Goal: Information Seeking & Learning: Learn about a topic

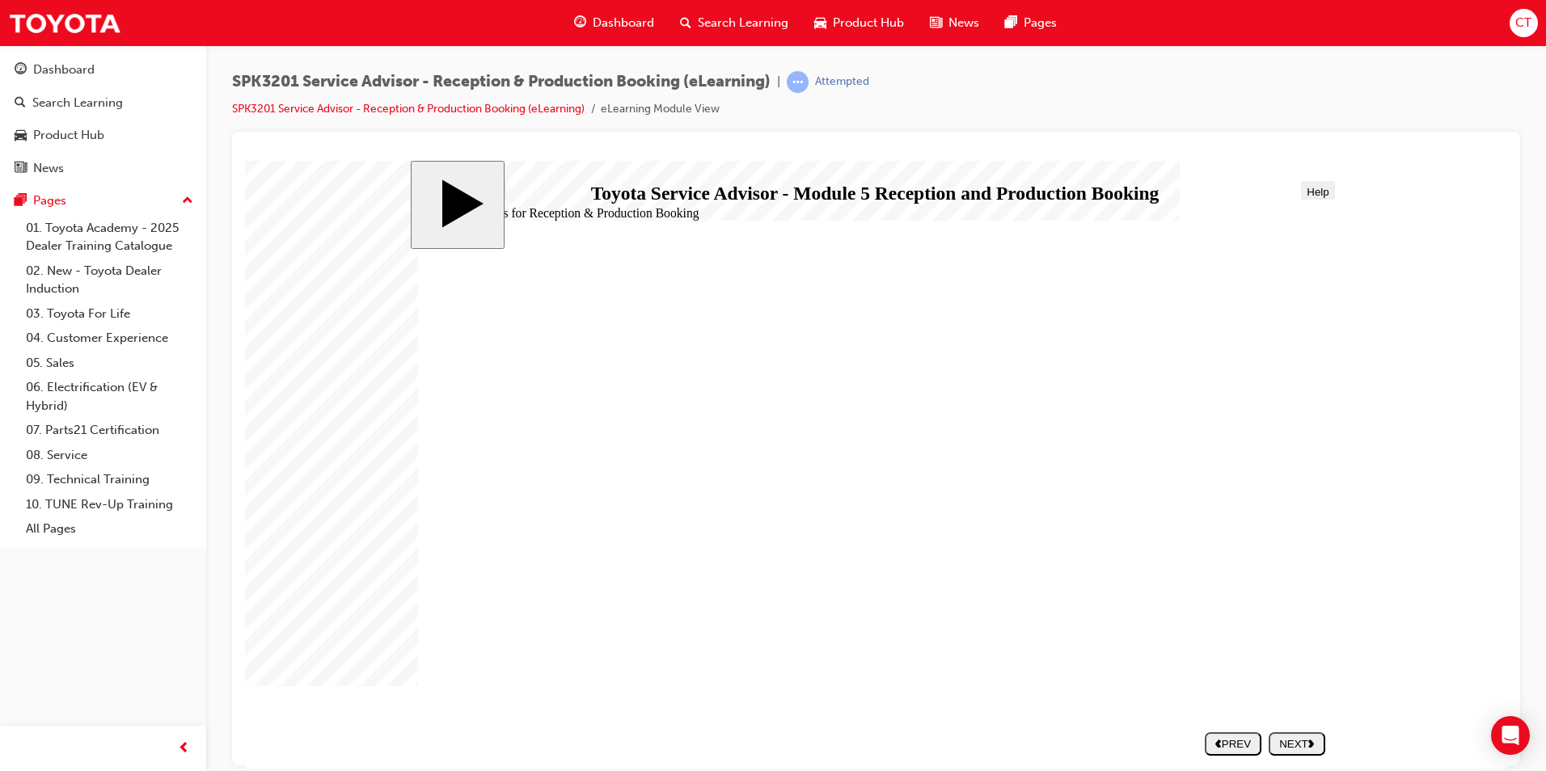
click at [1305, 741] on div "NEXT" at bounding box center [1297, 743] width 44 height 12
drag, startPoint x: 593, startPoint y: 607, endPoint x: 1056, endPoint y: 424, distance: 497.4
drag, startPoint x: 533, startPoint y: 564, endPoint x: 998, endPoint y: 471, distance: 474.0
drag, startPoint x: 571, startPoint y: 421, endPoint x: 1032, endPoint y: 477, distance: 464.9
drag, startPoint x: 622, startPoint y: 517, endPoint x: 1080, endPoint y: 470, distance: 459.8
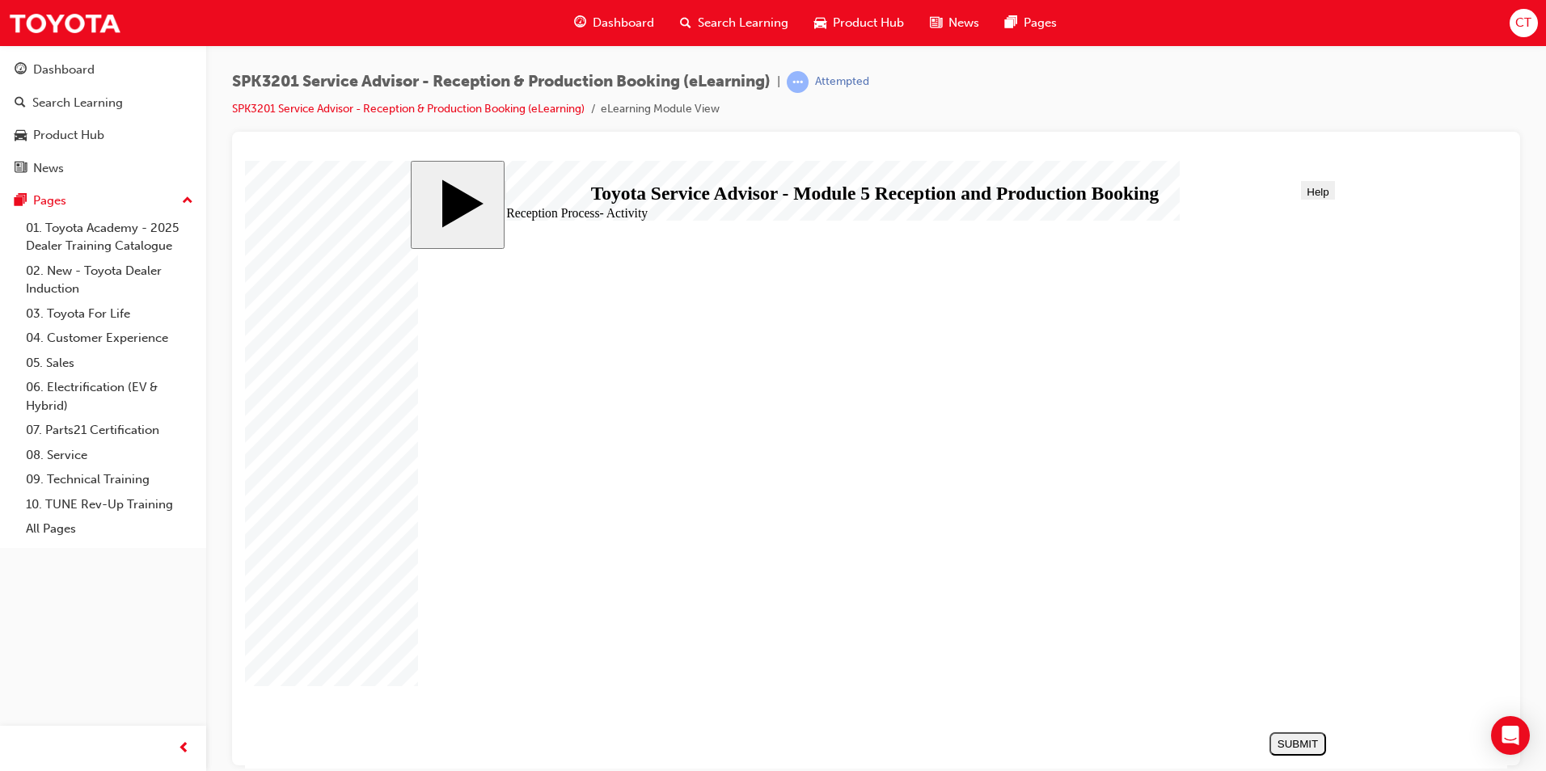
drag, startPoint x: 580, startPoint y: 559, endPoint x: 1068, endPoint y: 505, distance: 490.3
drag, startPoint x: 655, startPoint y: 415, endPoint x: 1124, endPoint y: 514, distance: 479.3
drag, startPoint x: 557, startPoint y: 558, endPoint x: 1026, endPoint y: 558, distance: 468.8
drag, startPoint x: 599, startPoint y: 467, endPoint x: 1072, endPoint y: 605, distance: 492.4
click at [1306, 743] on div "SUBMIT" at bounding box center [1298, 743] width 44 height 12
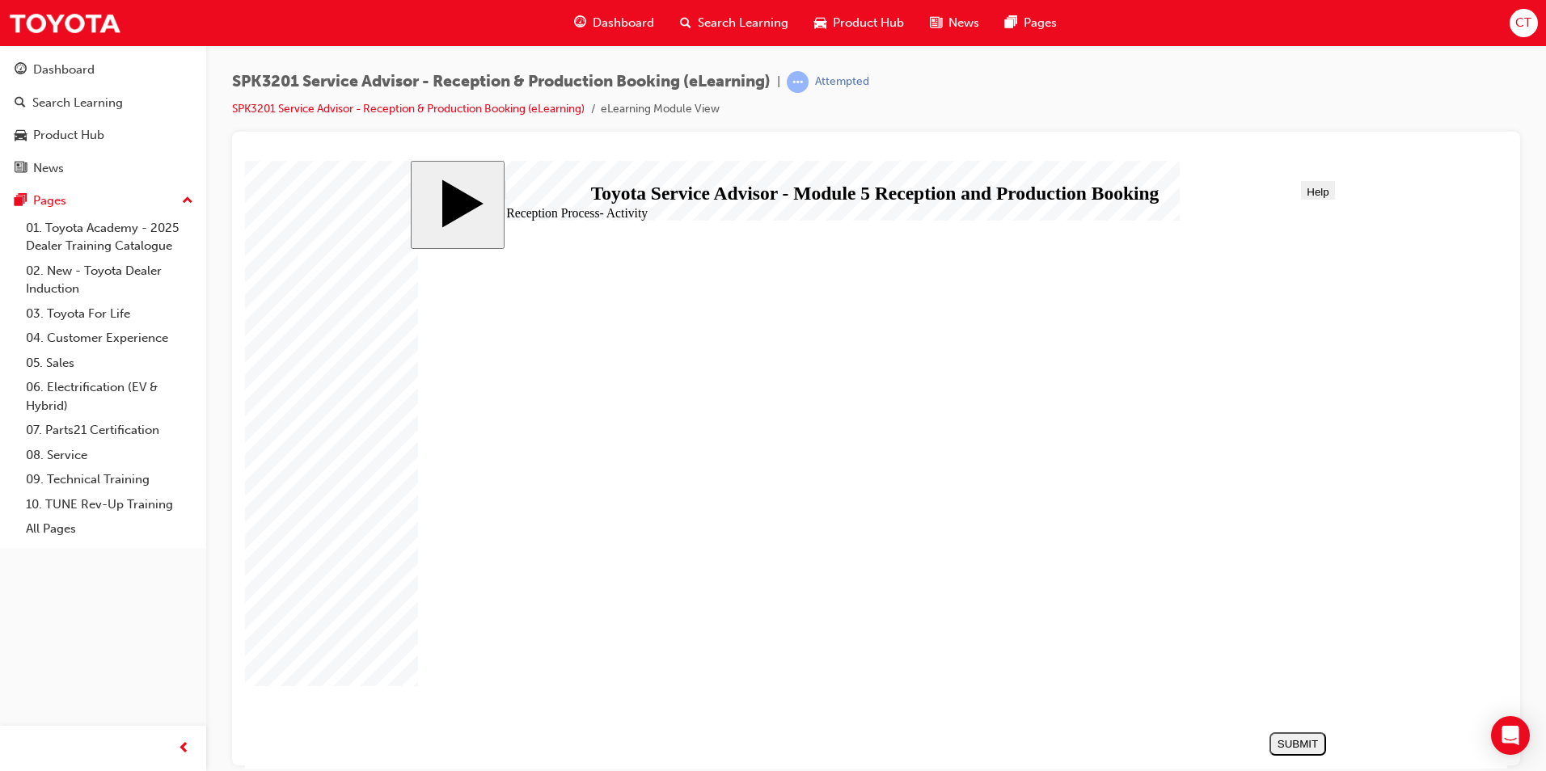
click at [1314, 738] on icon "next" at bounding box center [1311, 742] width 6 height 9
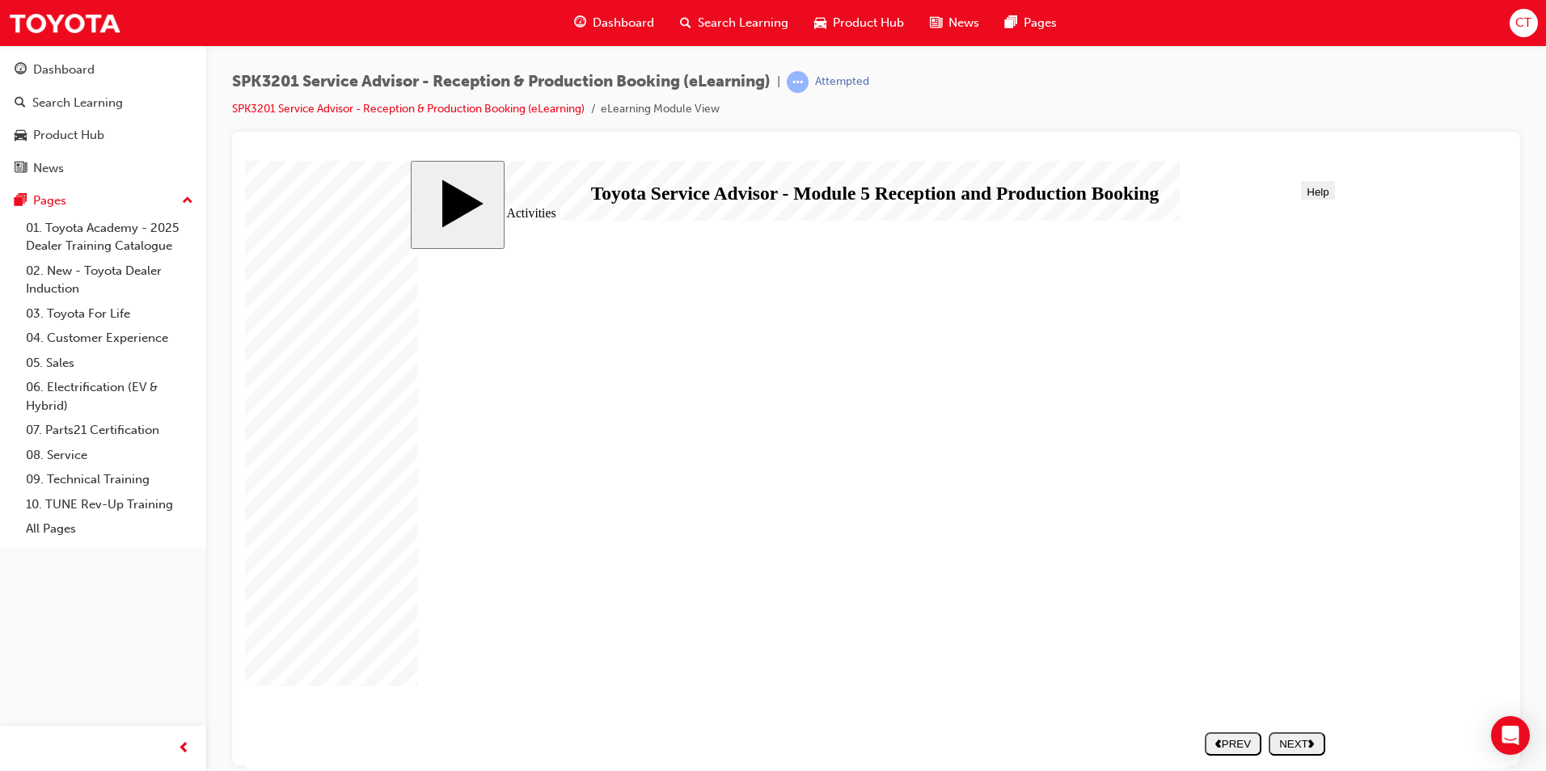
drag, startPoint x: 791, startPoint y: 487, endPoint x: 824, endPoint y: 482, distance: 33.6
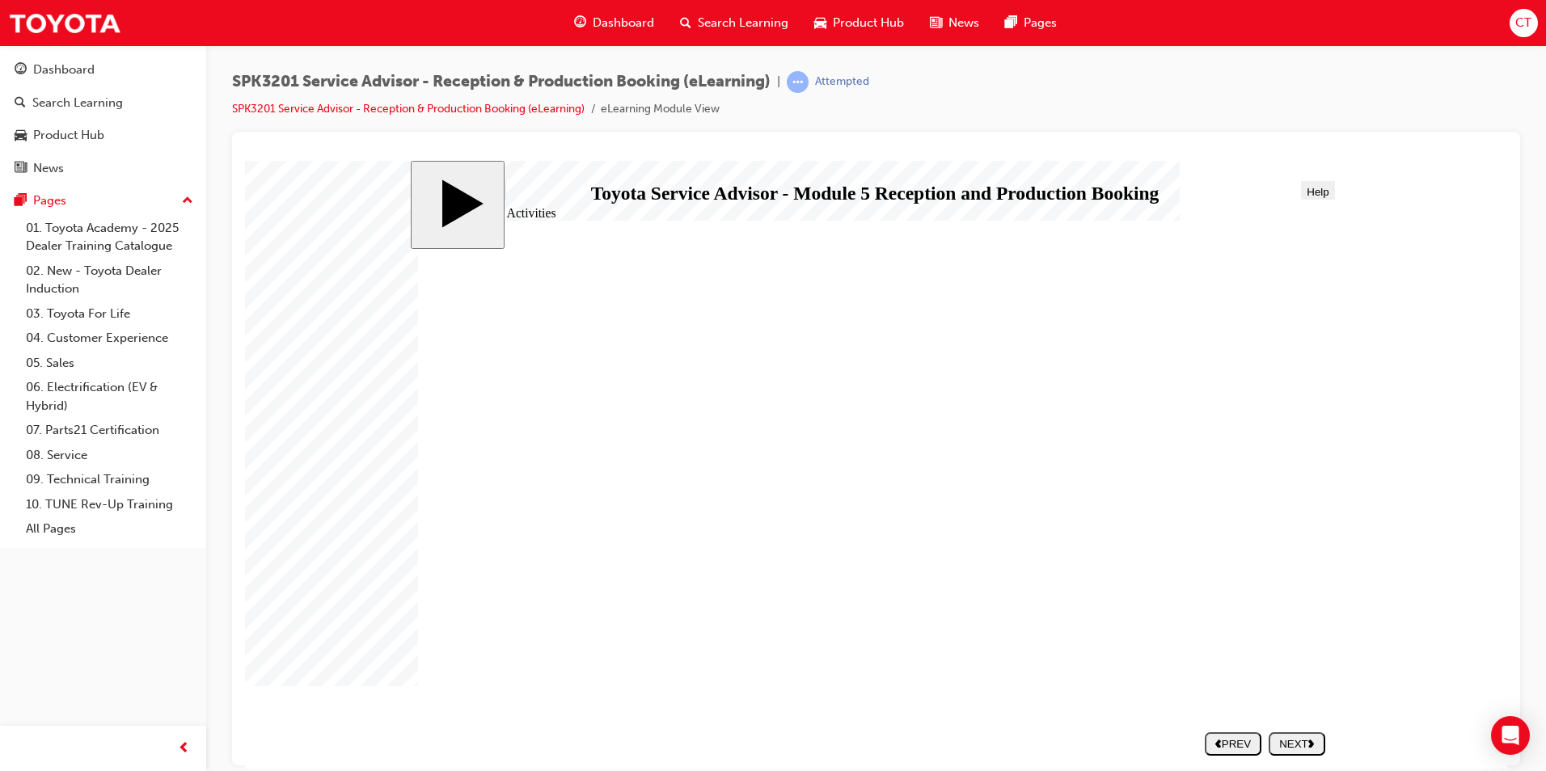
click at [1314, 746] on icon "next" at bounding box center [1311, 742] width 6 height 9
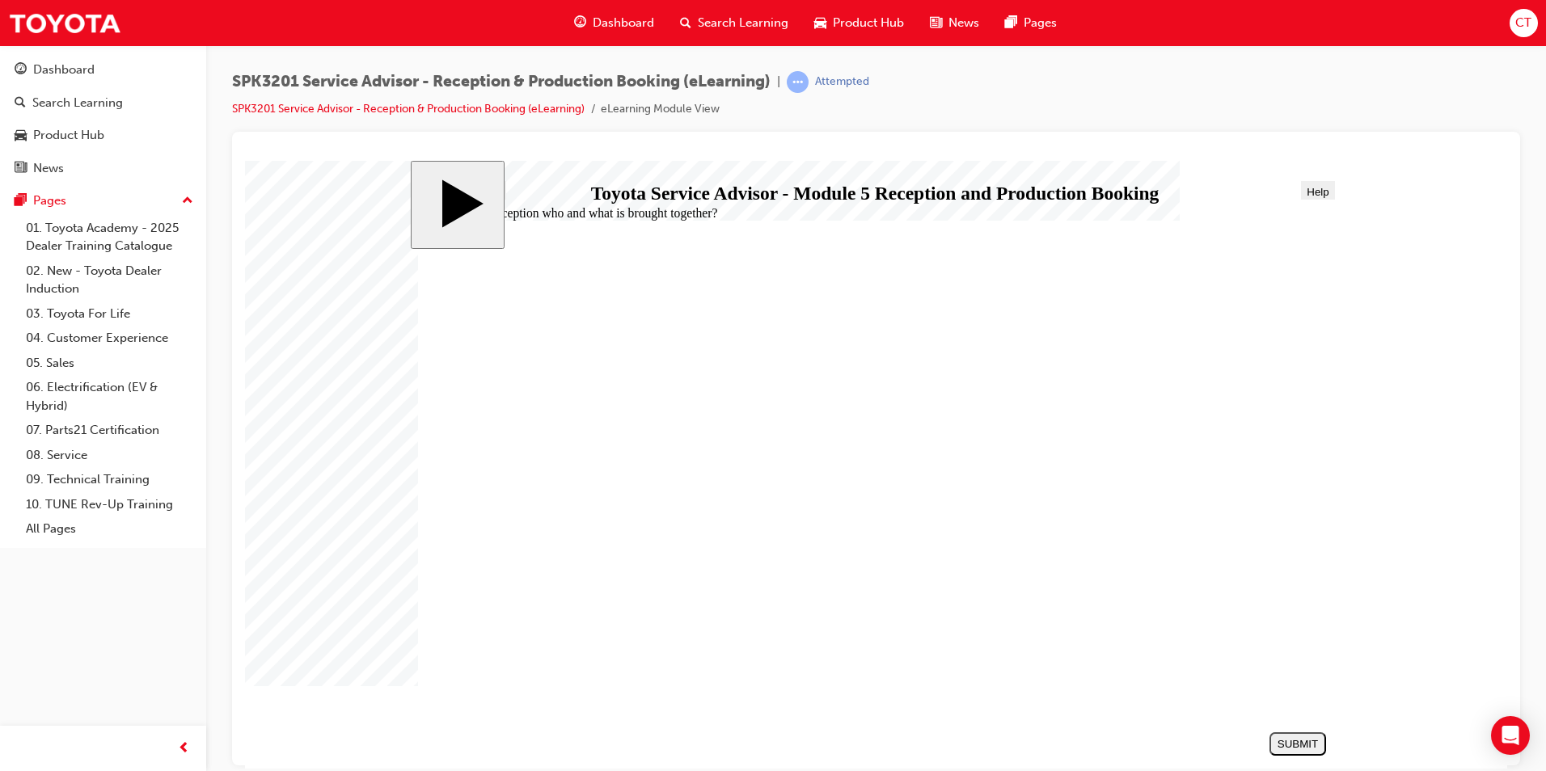
radio input "true"
click at [1294, 749] on div "SUBMIT" at bounding box center [1298, 743] width 44 height 12
radio input "true"
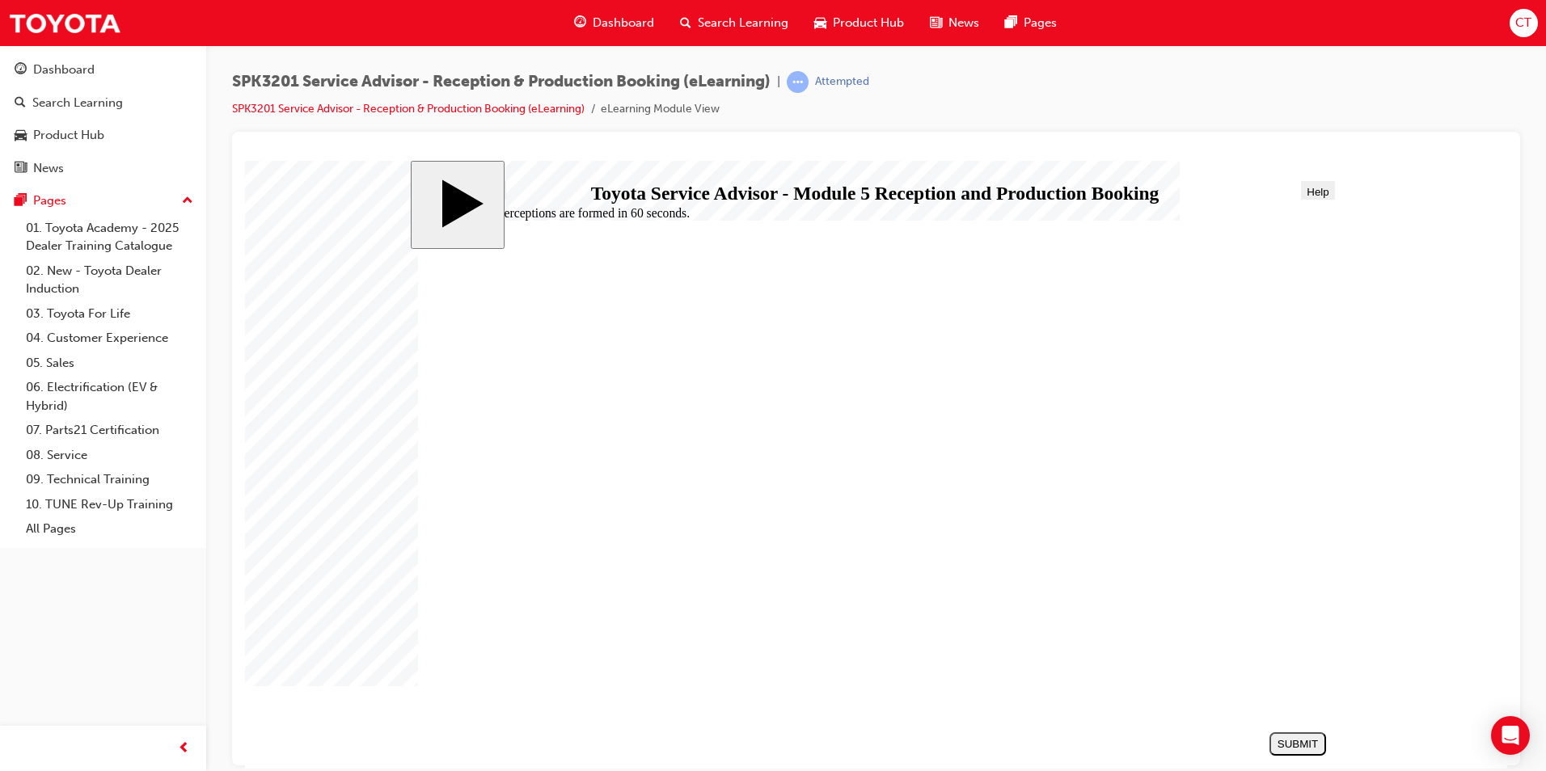
click at [1298, 743] on div "SUBMIT" at bounding box center [1298, 743] width 44 height 12
drag, startPoint x: 515, startPoint y: 491, endPoint x: 535, endPoint y: 500, distance: 22.1
radio input "true"
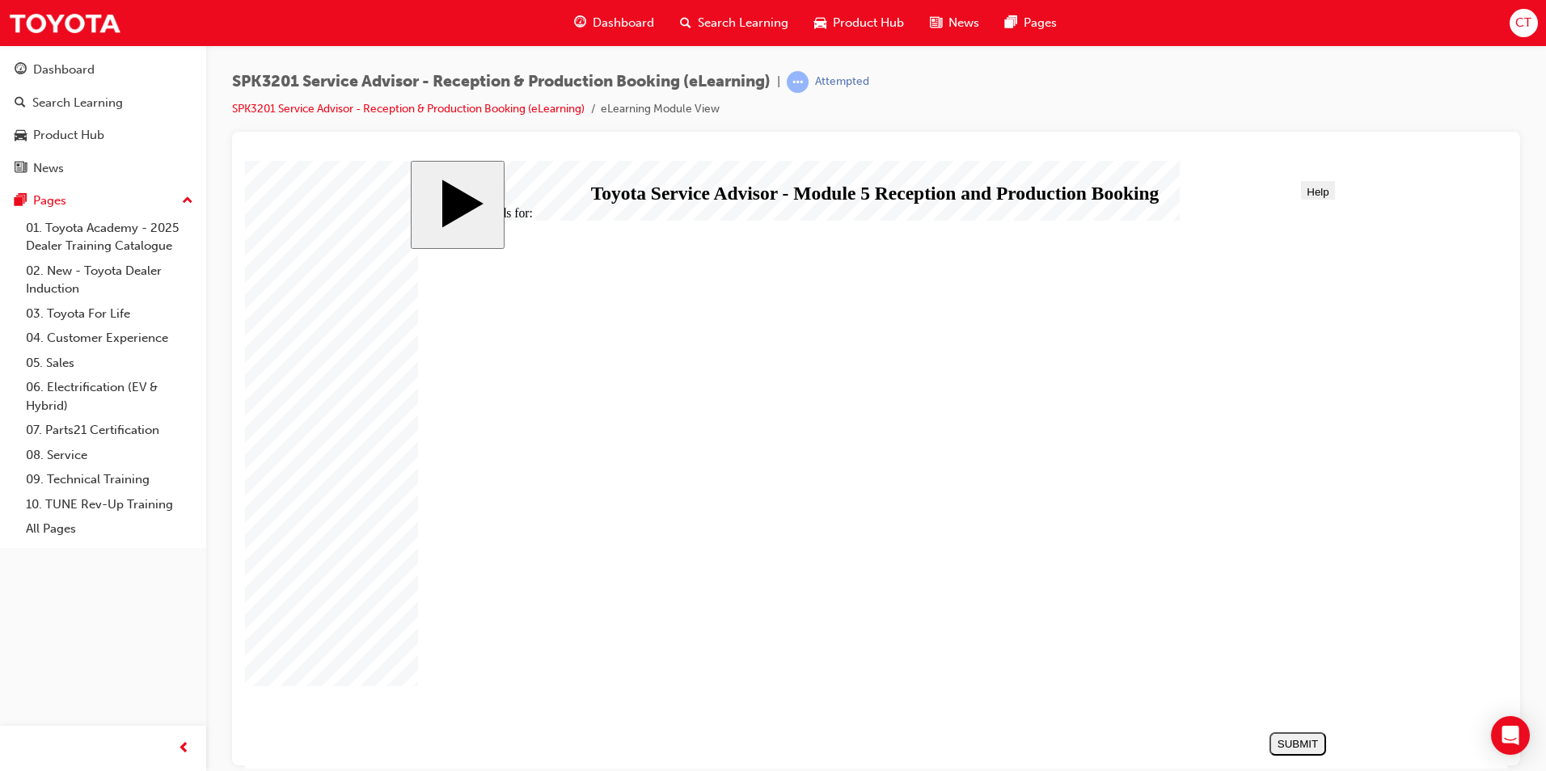
click at [1299, 742] on div "SUBMIT" at bounding box center [1298, 743] width 44 height 12
radio input "true"
click at [1303, 747] on div "SUBMIT" at bounding box center [1298, 743] width 44 height 12
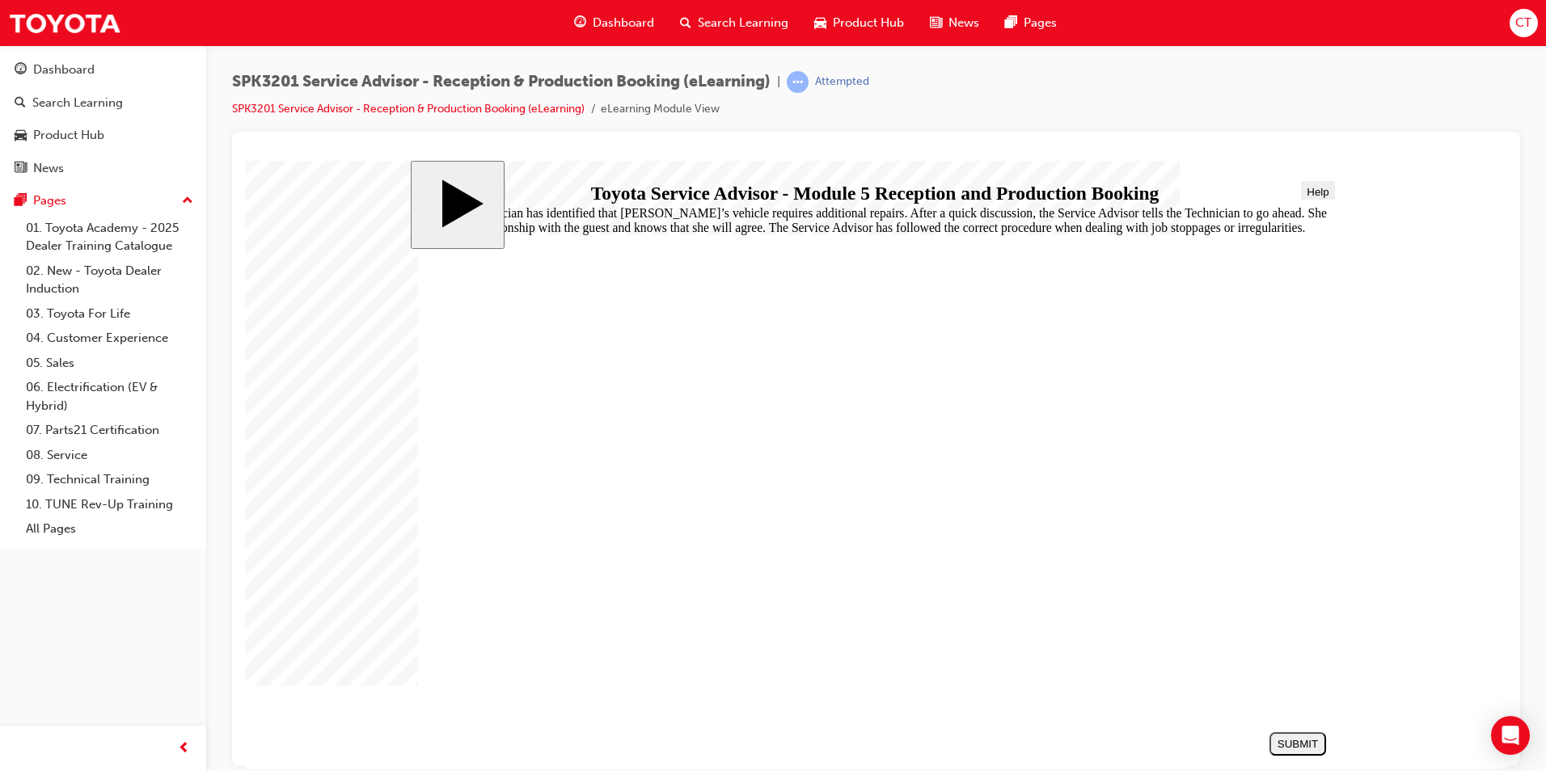
radio input "true"
click at [1294, 742] on div "SUBMIT" at bounding box center [1298, 743] width 44 height 12
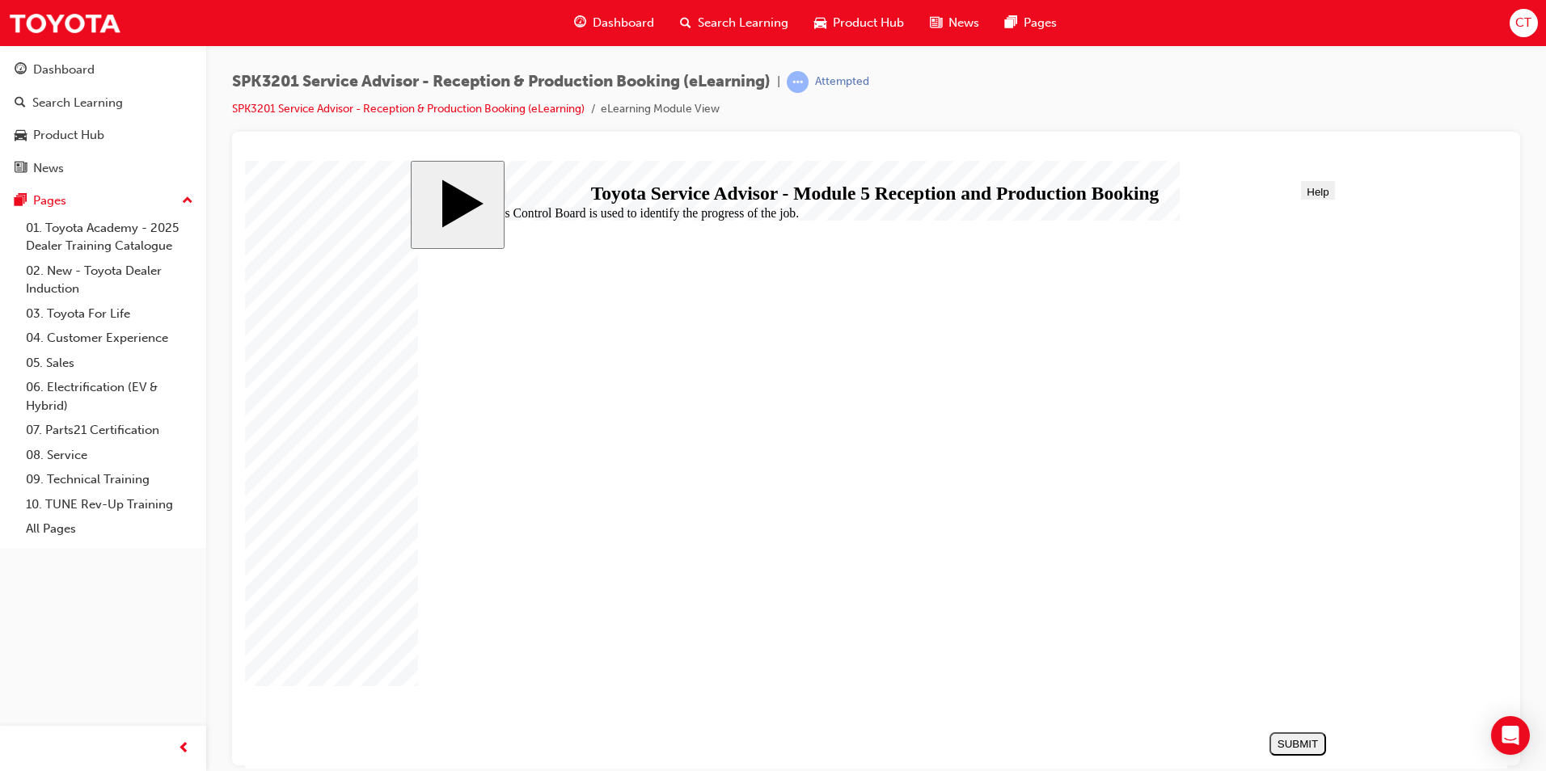
radio input "true"
click at [1293, 743] on div "SUBMIT" at bounding box center [1298, 743] width 44 height 12
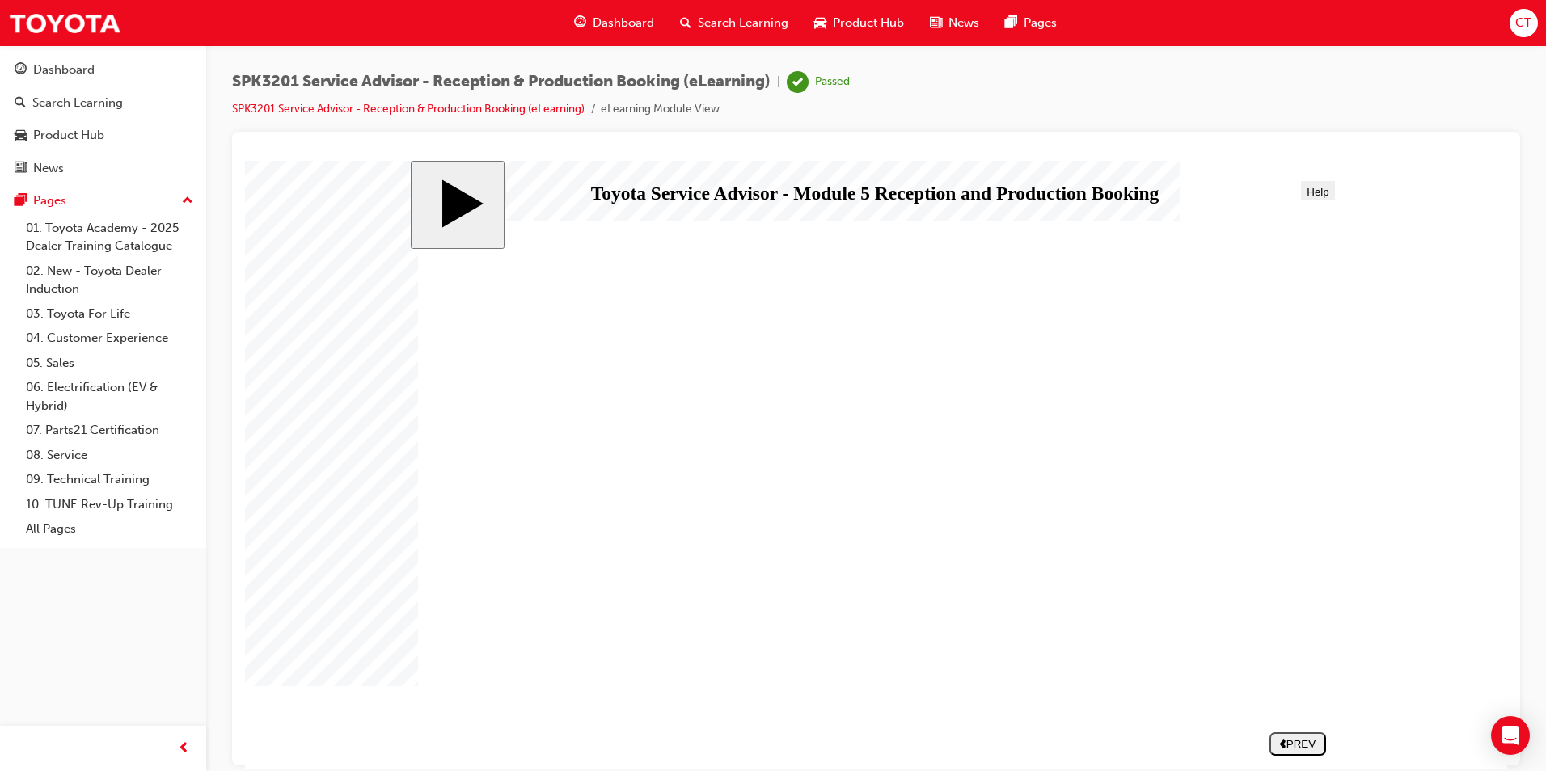
click at [51, 456] on link "08. Service" at bounding box center [109, 455] width 180 height 25
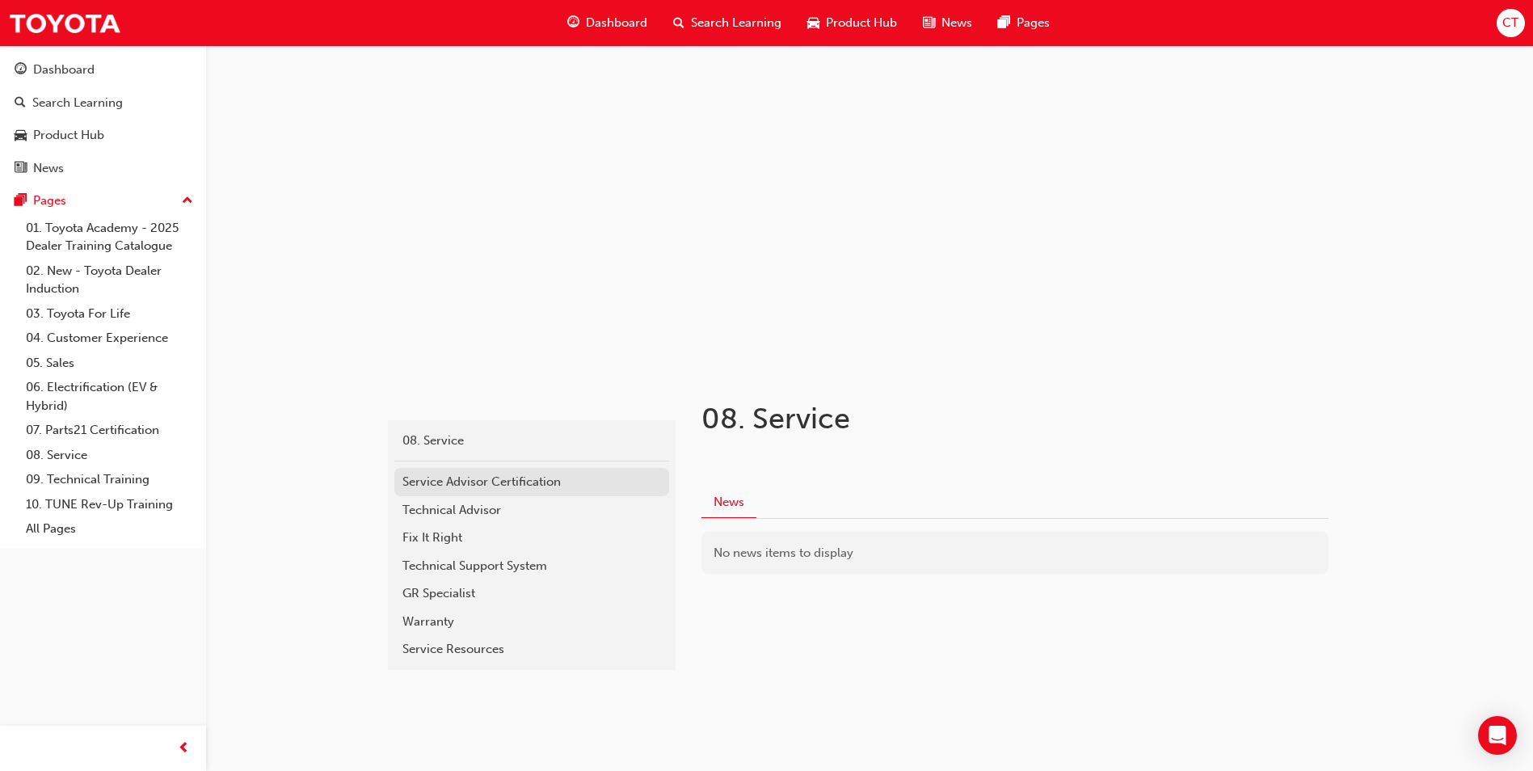
click at [493, 487] on div "Service Advisor Certification" at bounding box center [532, 482] width 259 height 19
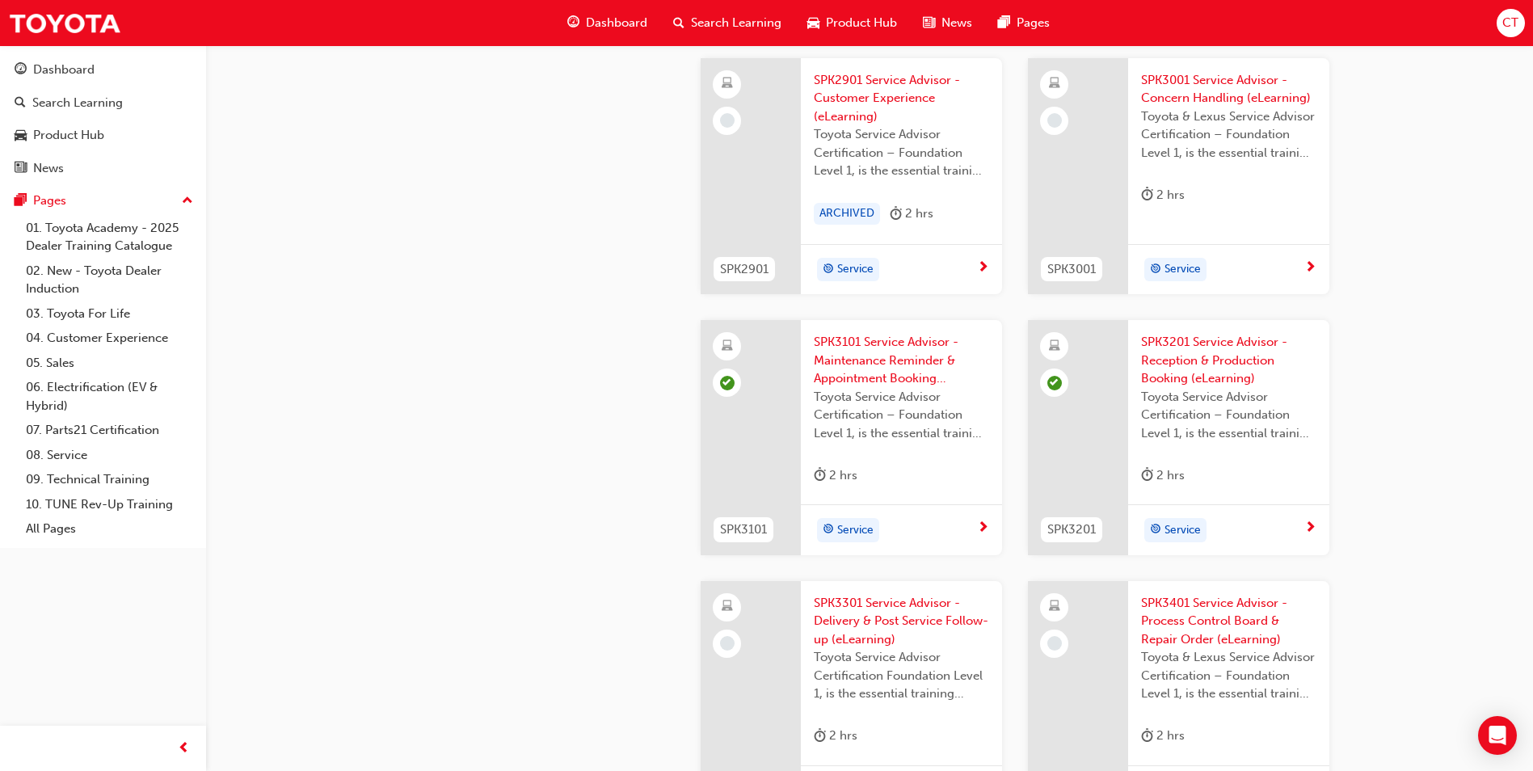
scroll to position [1859, 0]
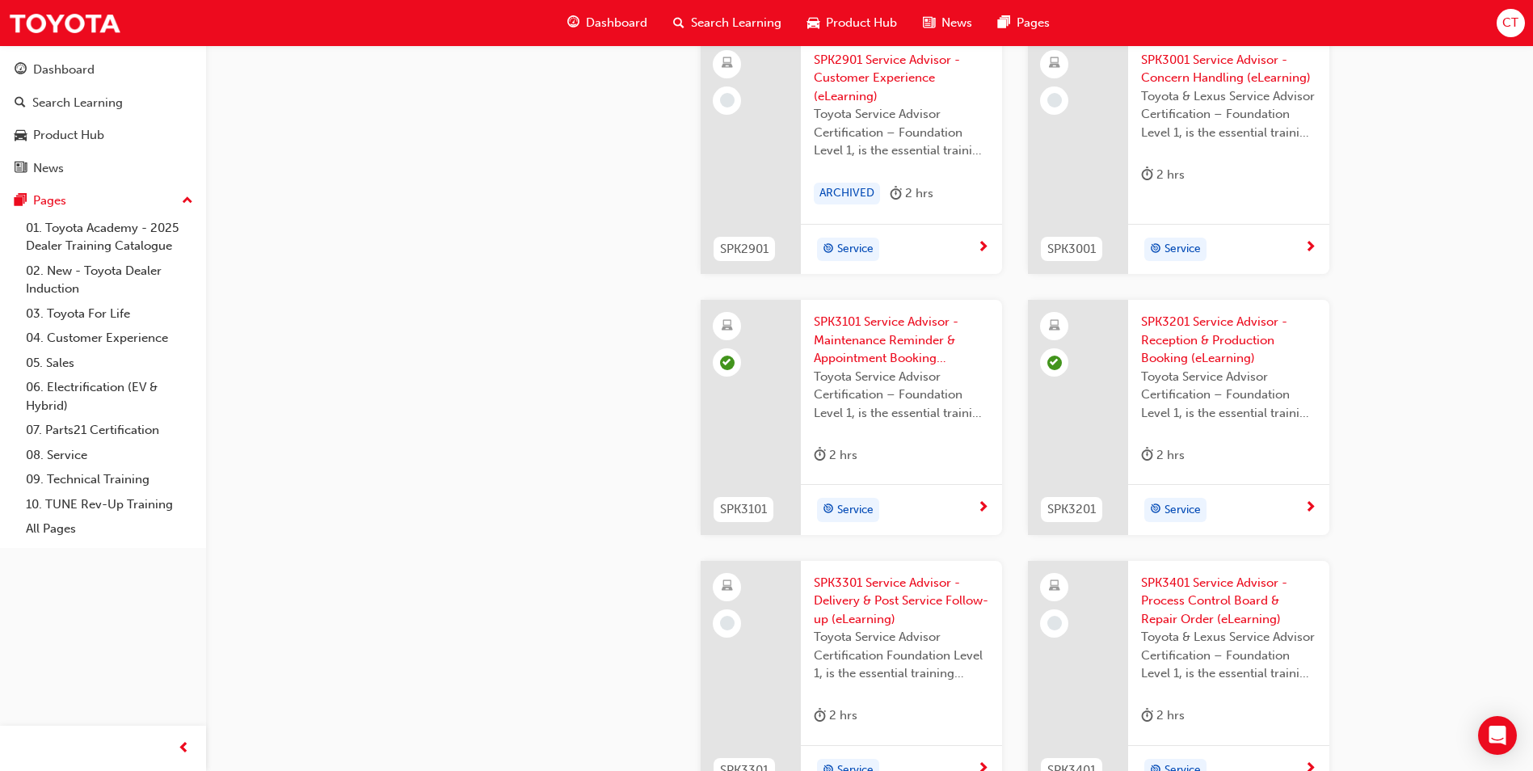
click at [916, 581] on span "SPK3301 Service Advisor - Delivery & Post Service Follow-up (eLearning)" at bounding box center [901, 601] width 175 height 55
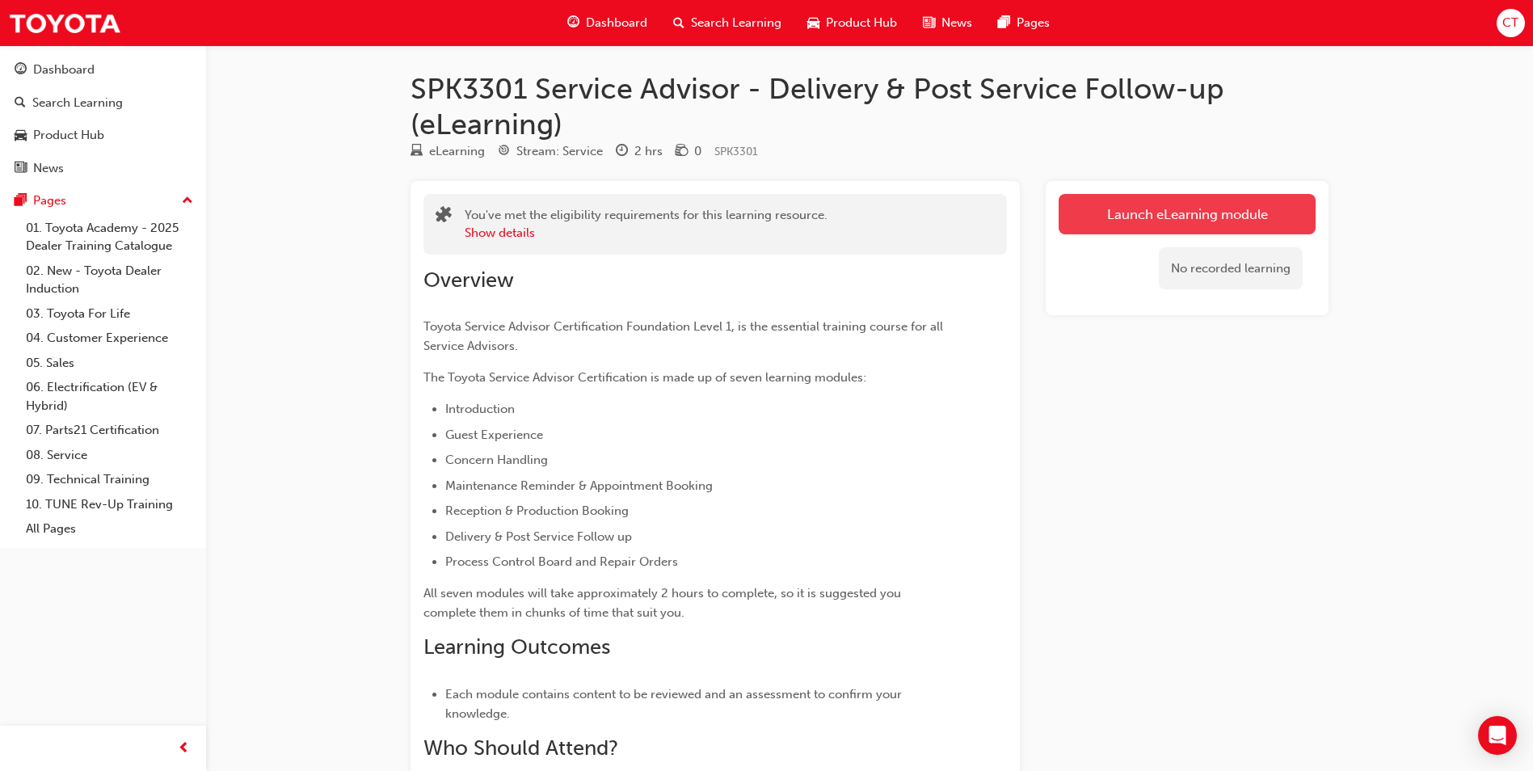
click at [1124, 214] on link "Launch eLearning module" at bounding box center [1187, 214] width 257 height 40
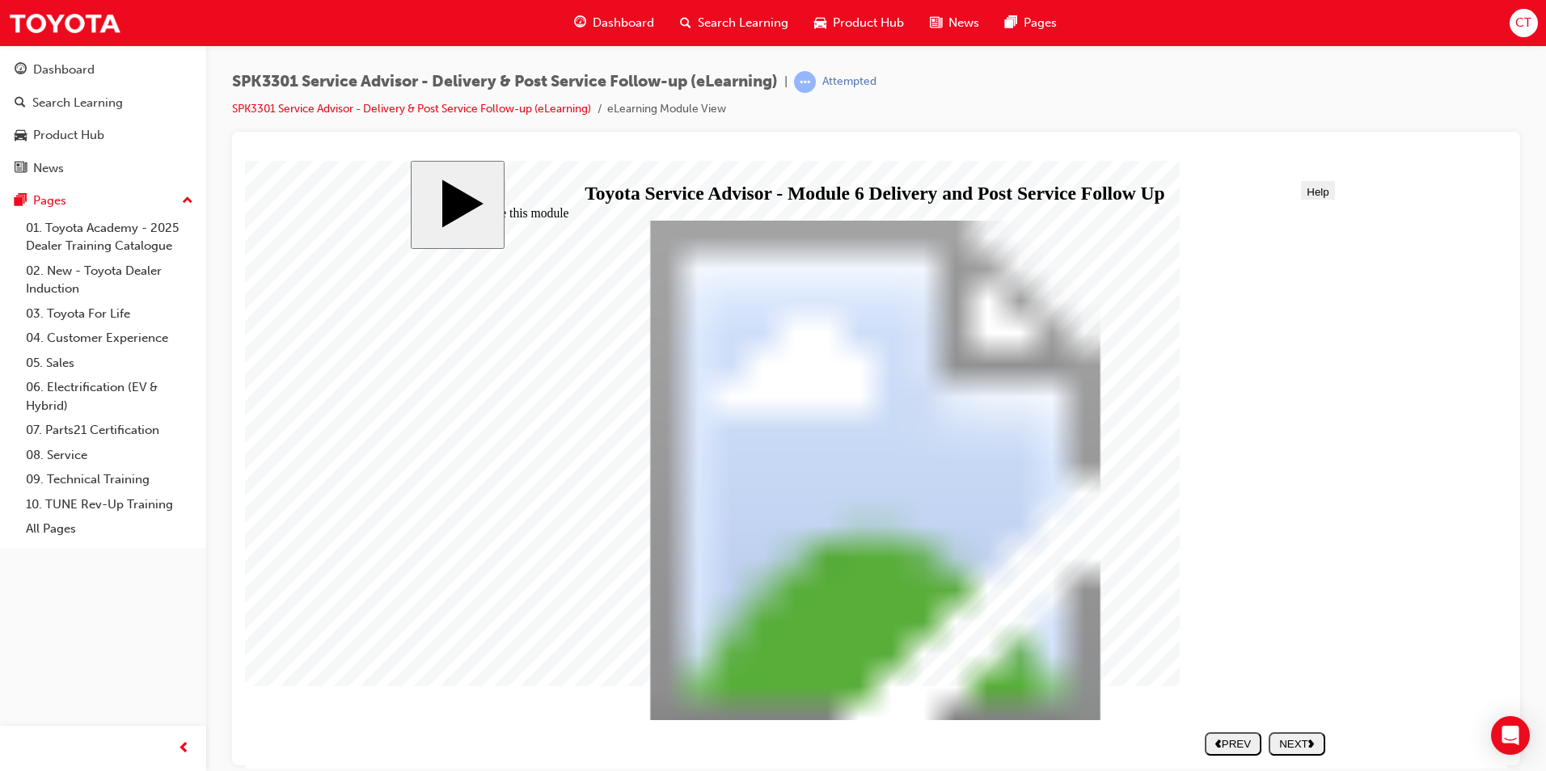
click at [1299, 743] on div "NEXT" at bounding box center [1297, 743] width 44 height 12
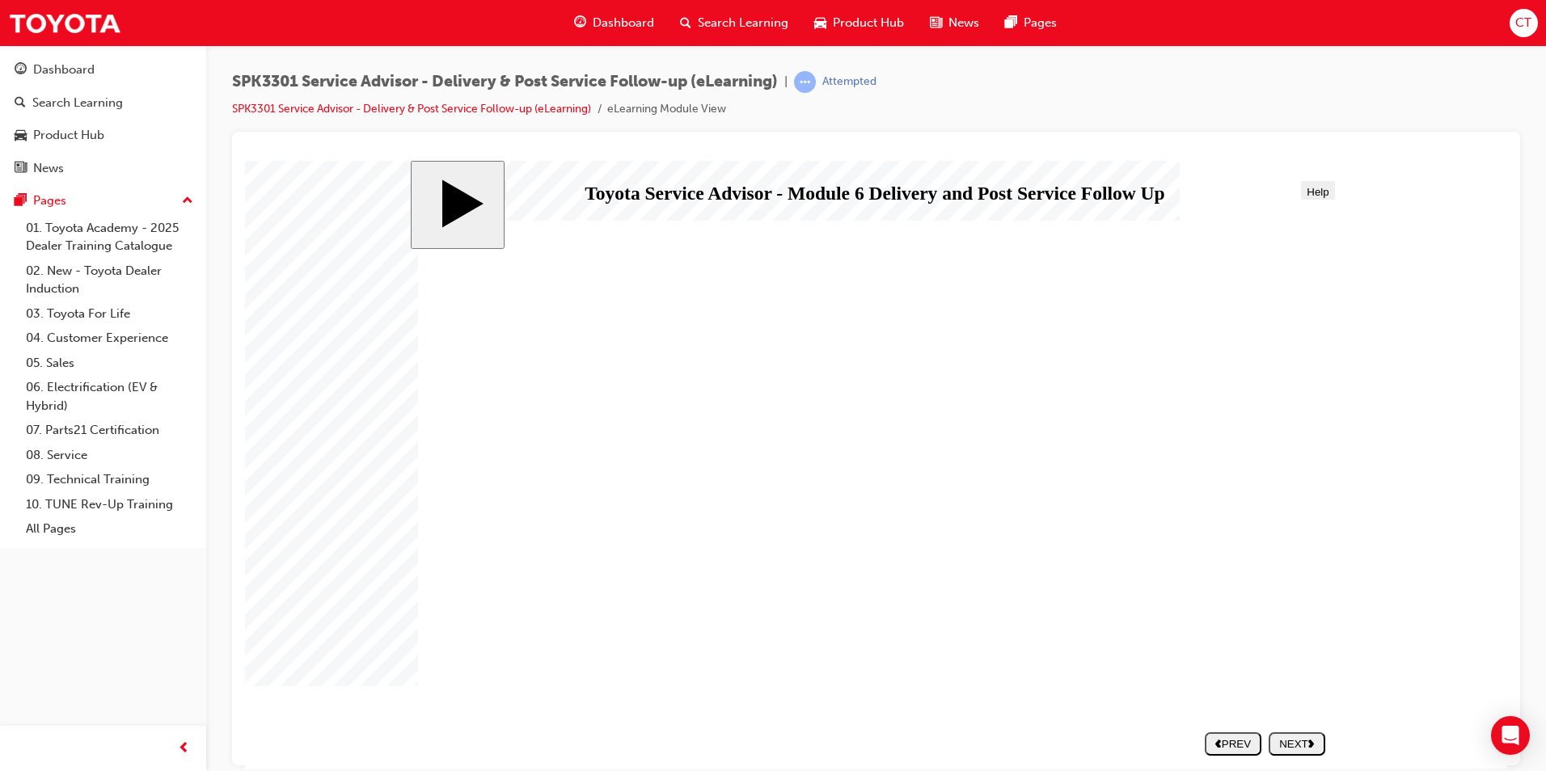
click at [1299, 744] on div "NEXT" at bounding box center [1297, 743] width 44 height 12
click at [1304, 744] on div "NEXT" at bounding box center [1297, 743] width 44 height 12
click at [1032, 247] on div "STEP 1 - Greet and welcome. [PERSON_NAME] expects to be welcomed and have her n…" at bounding box center [875, 477] width 915 height 514
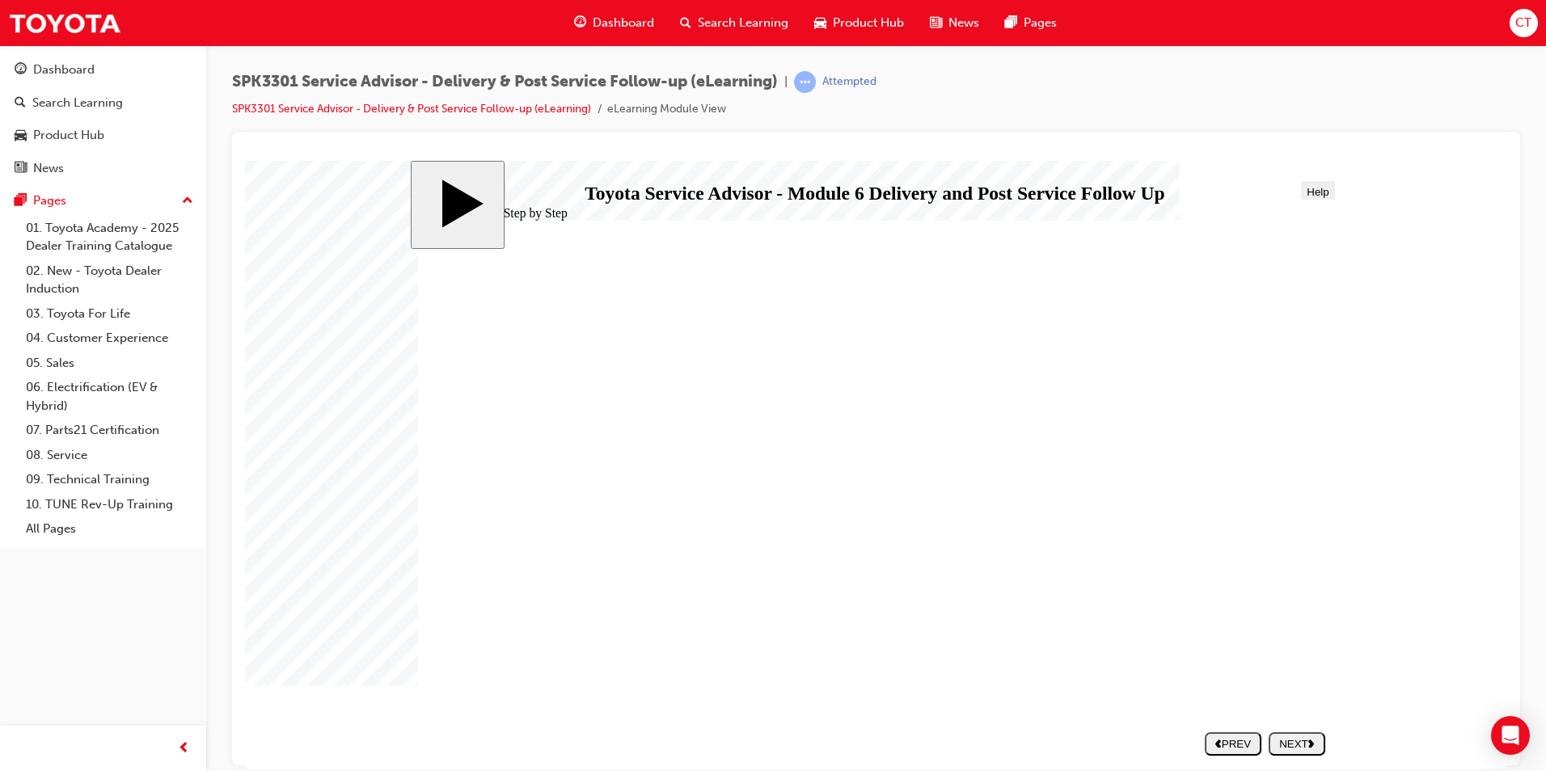
click at [1303, 744] on div "NEXT" at bounding box center [1297, 743] width 44 height 12
click at [1289, 749] on div "NEXT" at bounding box center [1297, 743] width 44 height 12
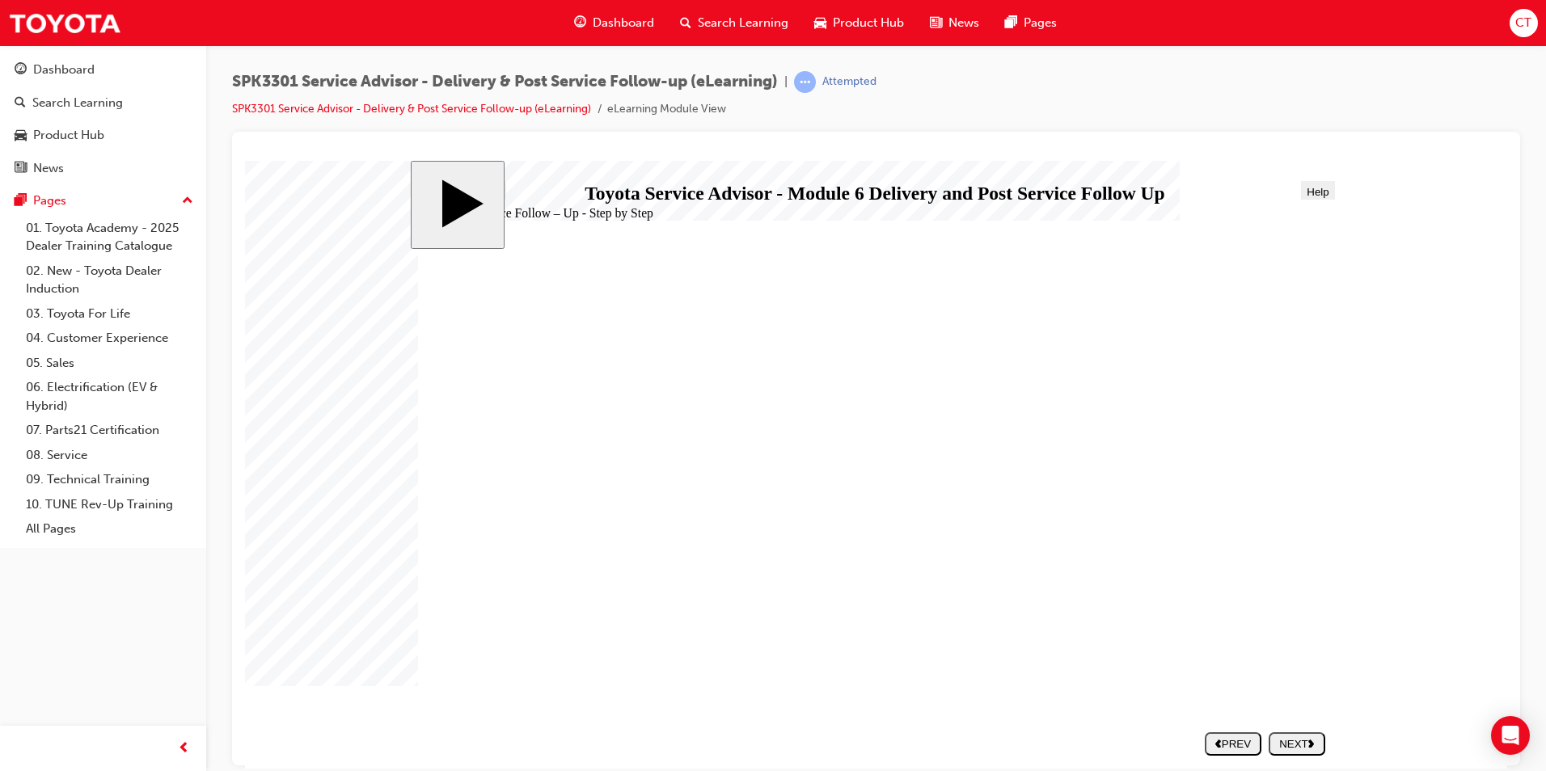
click at [1310, 740] on polygon "next" at bounding box center [1311, 743] width 6 height 8
